Goal: Task Accomplishment & Management: Use online tool/utility

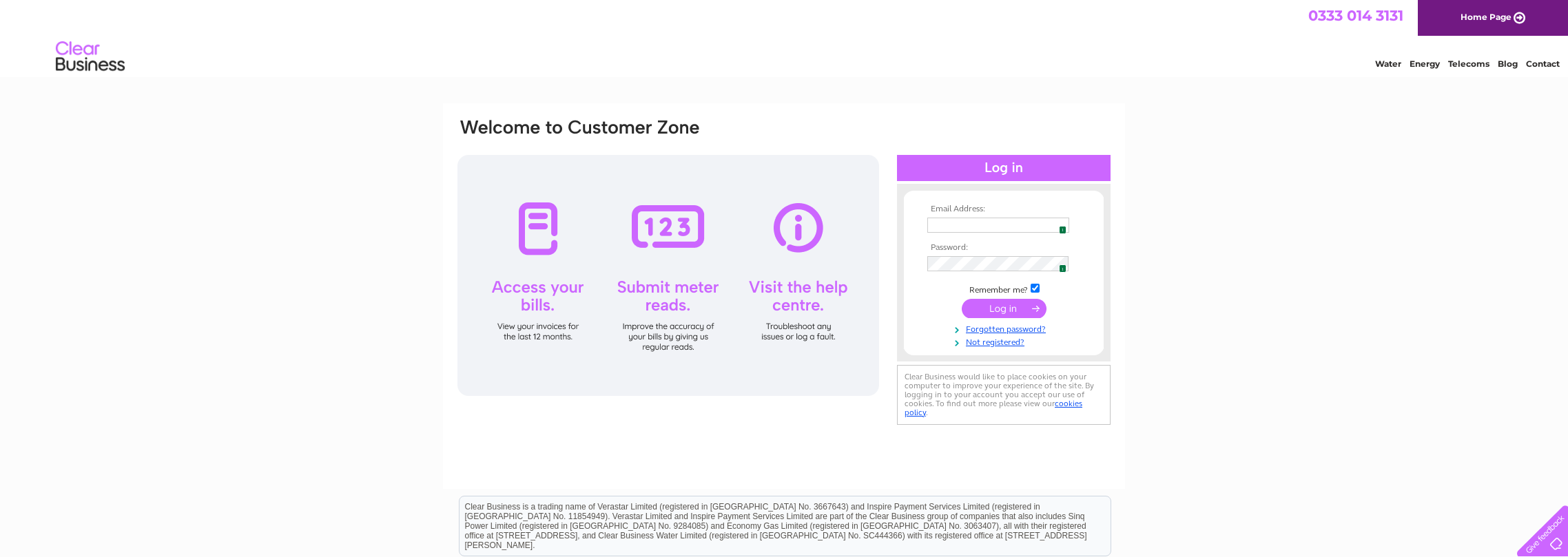
click at [1056, 224] on img at bounding box center [1059, 225] width 11 height 11
type input "admin@collectiblesdirect.co.uk"
click at [1002, 311] on input "submit" at bounding box center [1004, 308] width 85 height 19
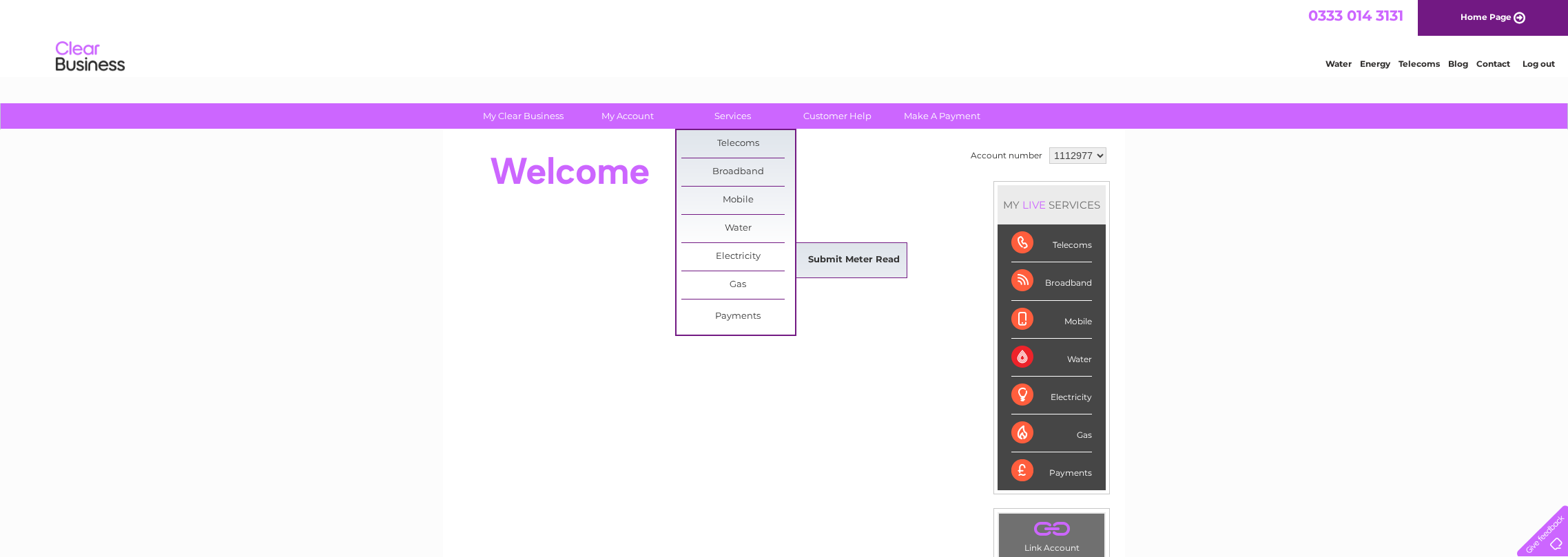
click at [877, 261] on link "Submit Meter Read" at bounding box center [853, 261] width 114 height 28
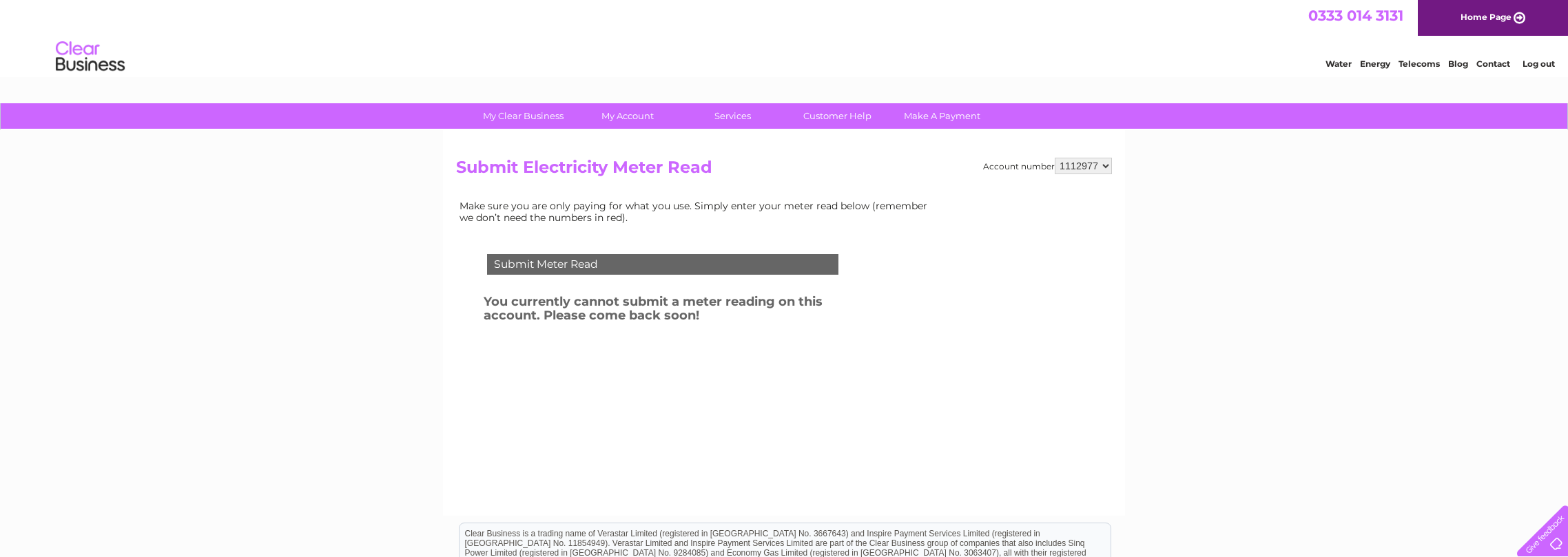
click at [1284, 258] on div "My Clear Business Login Details My Details My Preferences Link Account My Accou…" at bounding box center [784, 427] width 1568 height 648
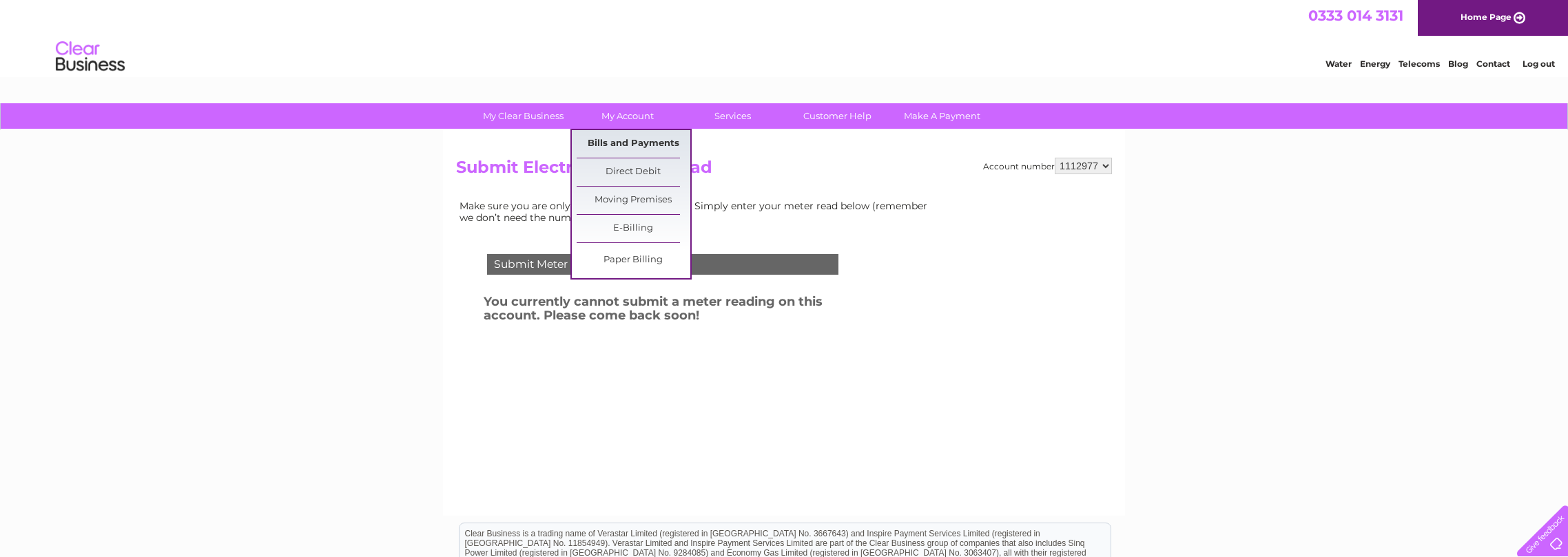
click at [635, 136] on link "Bills and Payments" at bounding box center [633, 144] width 114 height 28
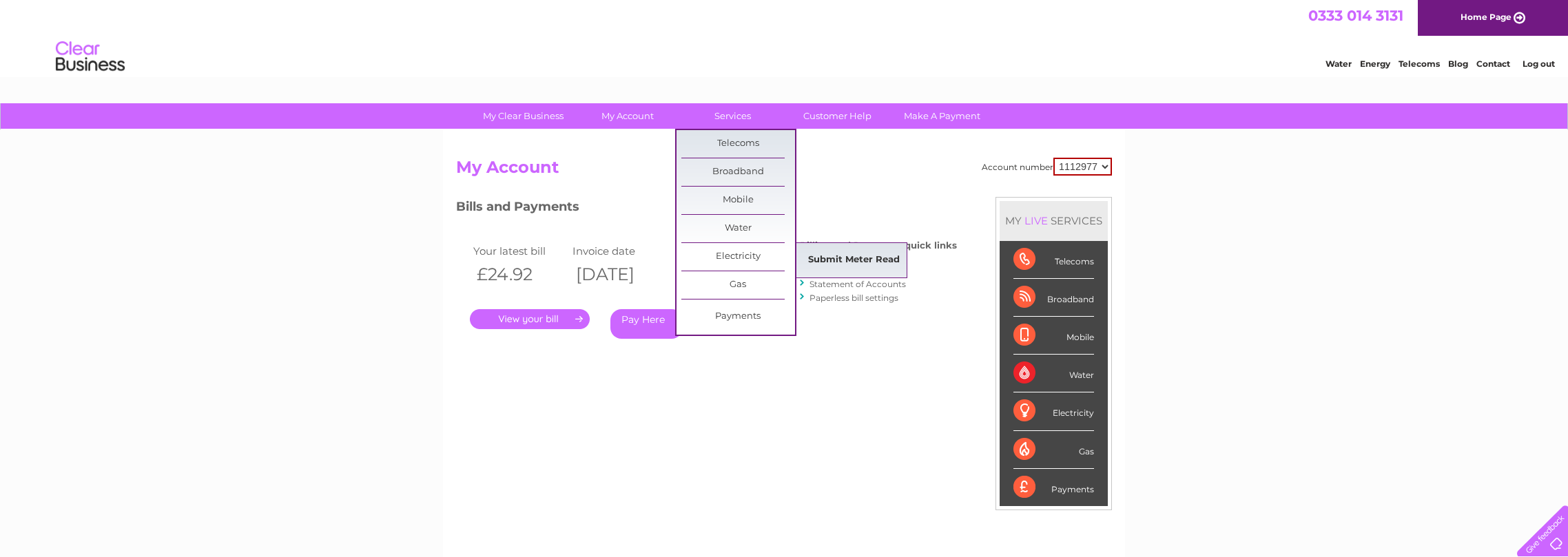
click at [834, 254] on link "Submit Meter Read" at bounding box center [853, 261] width 114 height 28
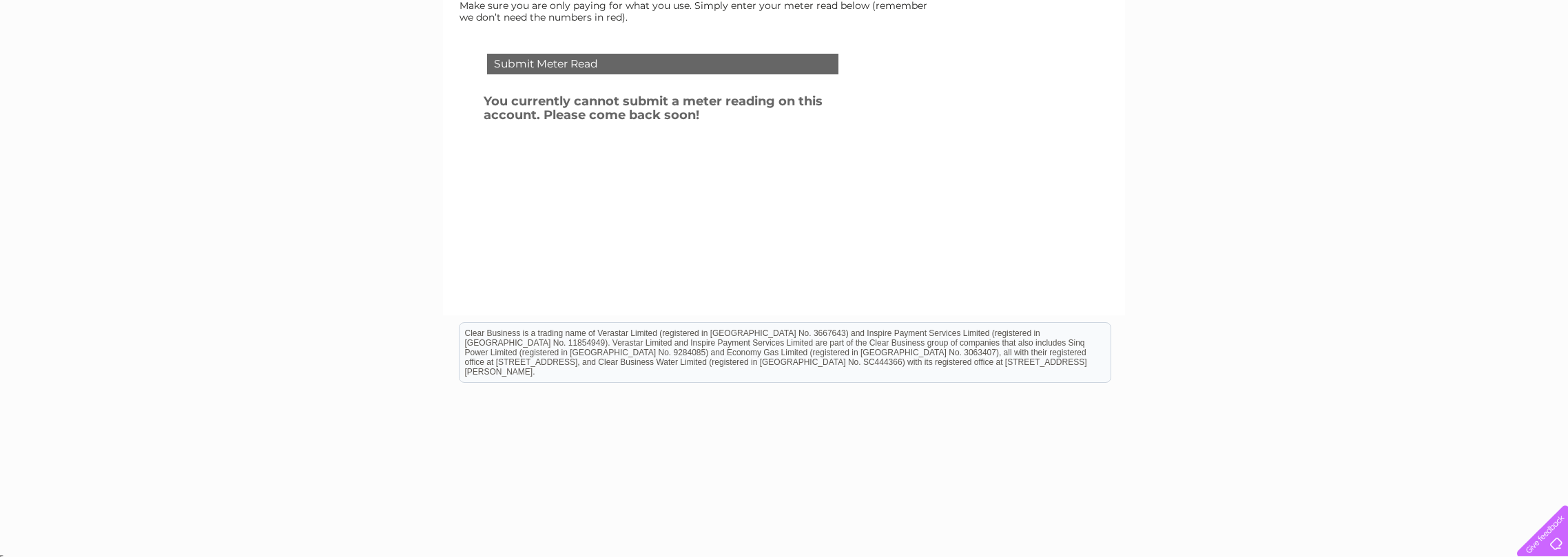
scroll to position [204, 0]
